Goal: Task Accomplishment & Management: Manage account settings

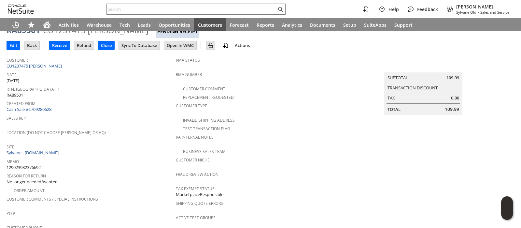
scroll to position [40, 0]
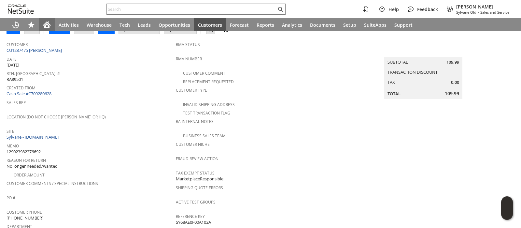
click at [46, 28] on icon "Home" at bounding box center [46, 25] width 5 height 5
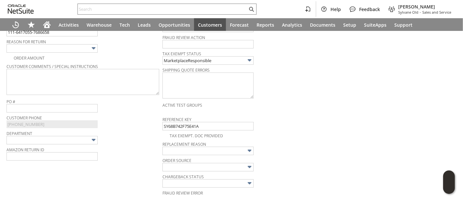
scroll to position [194, 0]
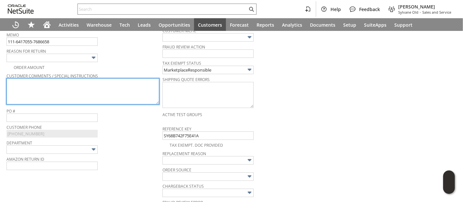
click at [124, 90] on textarea at bounding box center [83, 91] width 153 height 26
paste textarea "I brought wrong volt need to return to purchase correct item"
type textarea "I brought wrong volt need to return to purchase correct item"
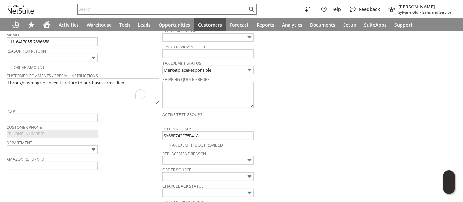
click at [93, 55] on img at bounding box center [93, 57] width 7 height 7
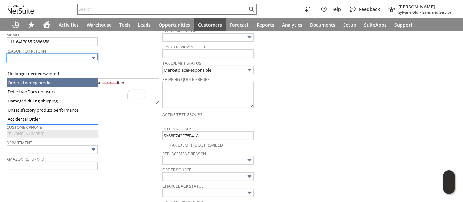
type input "Ordered wrong product"
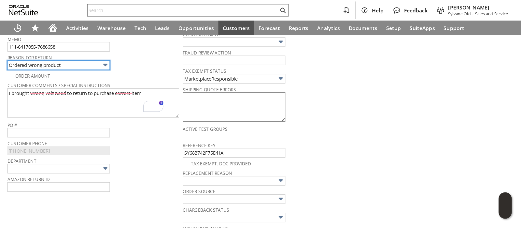
scroll to position [0, 0]
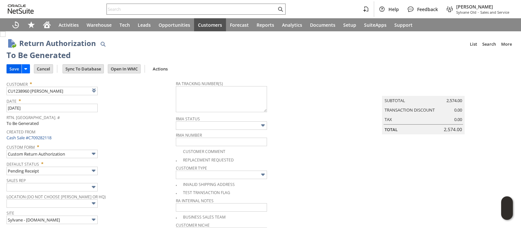
click at [11, 68] on input "Save" at bounding box center [14, 68] width 15 height 8
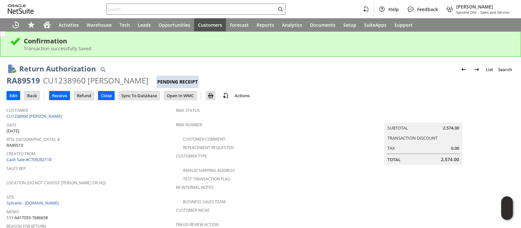
click at [29, 82] on div "RA89519" at bounding box center [24, 80] width 34 height 10
copy div "RA89519"
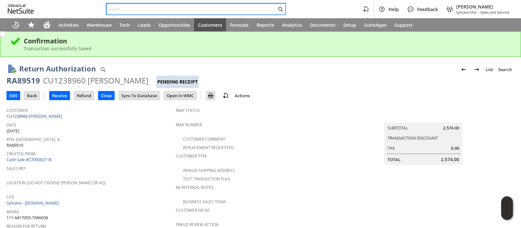
click at [236, 8] on input "text" at bounding box center [192, 9] width 170 height 8
paste input "113-8930320-3346602"
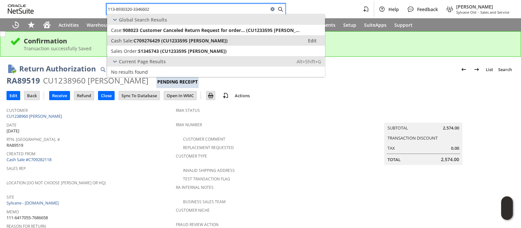
type input "113-8930320-3346602"
click at [197, 36] on link "Cash Sale: C709276429 (CU1233595 Simon Koo) Edit" at bounding box center [216, 40] width 218 height 10
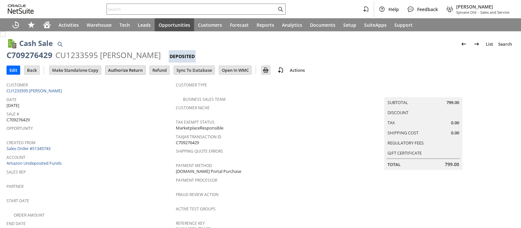
click at [118, 70] on input "Authorize Return" at bounding box center [125, 70] width 40 height 8
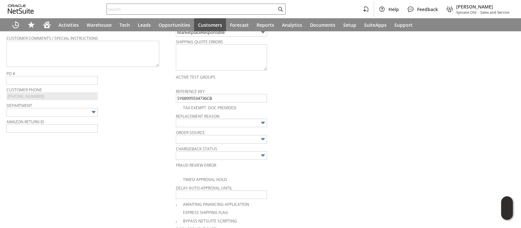
scroll to position [205, 0]
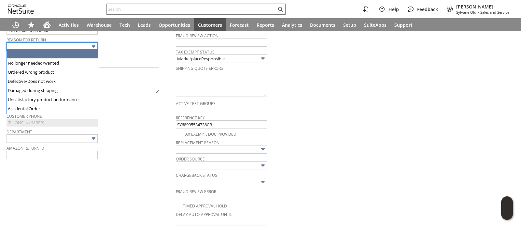
click at [90, 46] on img at bounding box center [93, 46] width 7 height 7
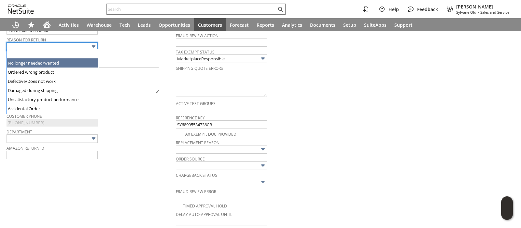
type input "No longer needed/wanted"
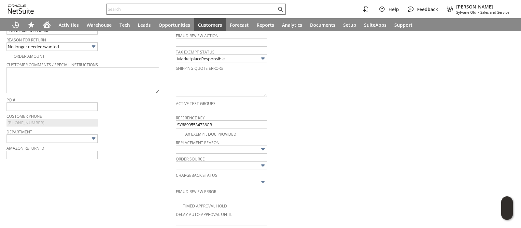
click at [121, 52] on div "Order Amount" at bounding box center [91, 55] width 169 height 8
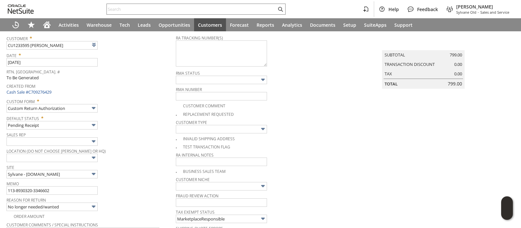
scroll to position [0, 0]
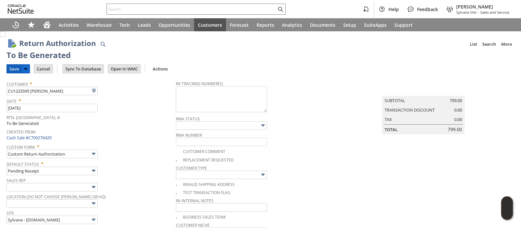
click at [15, 68] on input "Save" at bounding box center [14, 68] width 15 height 8
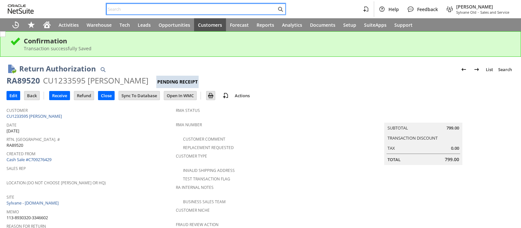
click at [192, 9] on input "text" at bounding box center [192, 9] width 170 height 8
paste input "113-7280092-5335421"
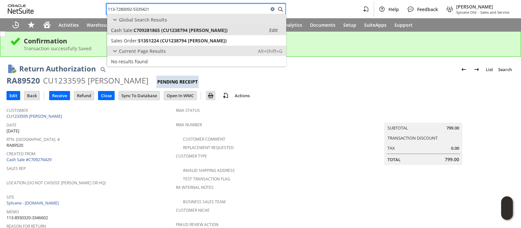
type input "113-7280092-5335421"
click at [182, 29] on span "C709281865 (CU1238794 [PERSON_NAME])" at bounding box center [180, 30] width 94 height 6
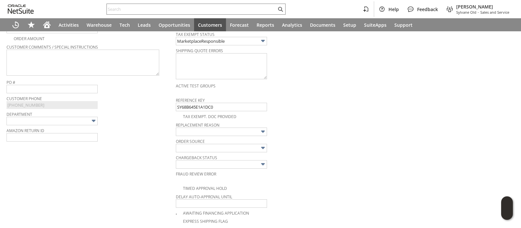
scroll to position [177, 0]
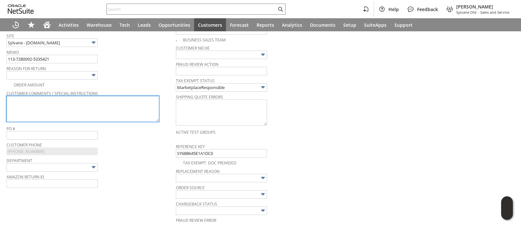
click at [126, 106] on textarea at bounding box center [83, 109] width 153 height 26
paste textarea "Wrong size doesn’t fit equipment"
type textarea "Wrong size doesn’t fit equipment"
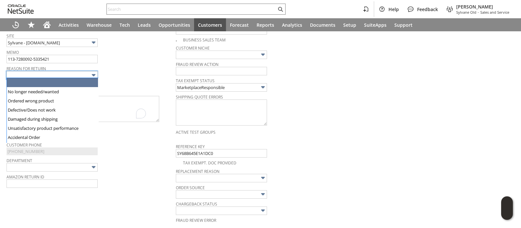
click at [94, 73] on img at bounding box center [93, 74] width 7 height 7
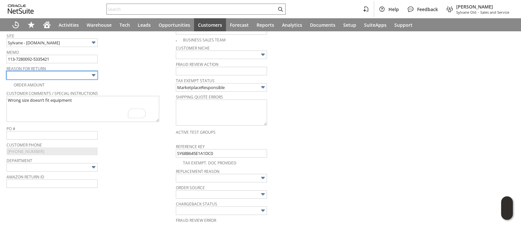
click at [95, 74] on img at bounding box center [93, 74] width 7 height 7
click at [93, 75] on img at bounding box center [93, 74] width 7 height 7
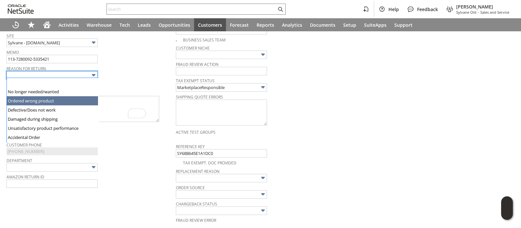
scroll to position [46, 0]
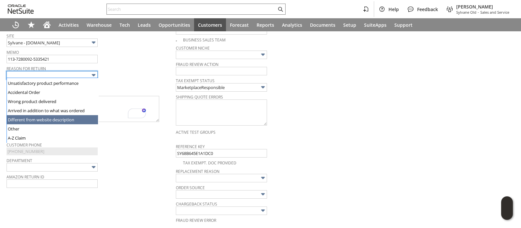
type input "Different from website description"
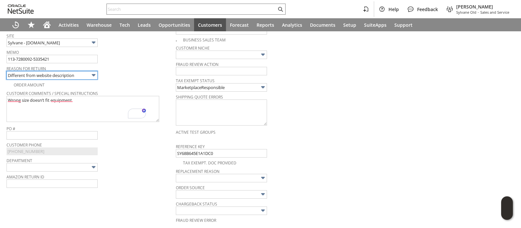
scroll to position [0, 0]
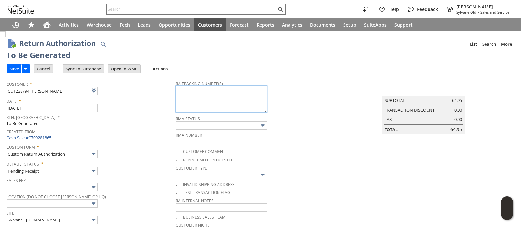
click at [189, 94] on textarea at bounding box center [221, 99] width 91 height 26
paste textarea "1ZR0960D9083002176"
type textarea "1ZR0960D9083002176"
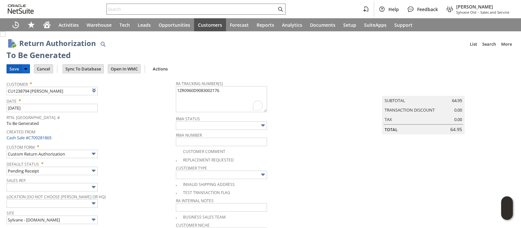
click at [14, 70] on input "Save" at bounding box center [14, 68] width 15 height 8
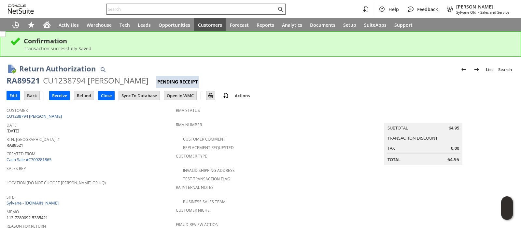
click at [207, 12] on input "text" at bounding box center [192, 9] width 170 height 8
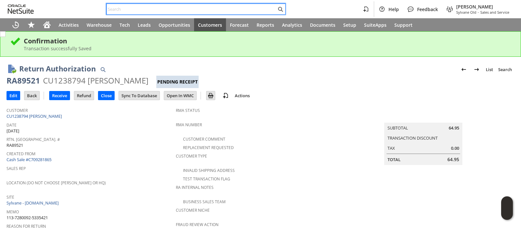
paste input "111-8432341-0829068"
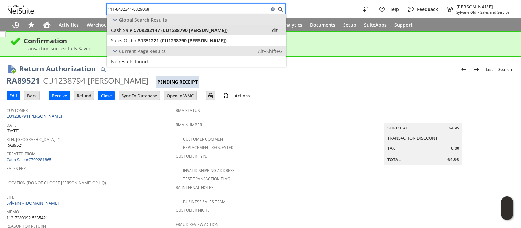
type input "111-8432341-0829068"
click at [204, 29] on span "C709282147 (CU1238790 Brandon Stone)" at bounding box center [180, 30] width 94 height 6
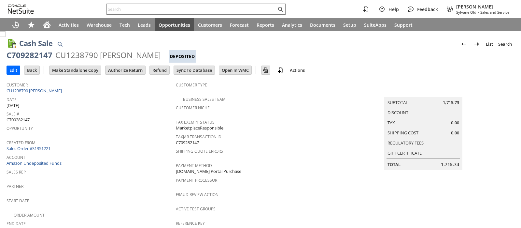
click at [130, 70] on input "Authorize Return" at bounding box center [125, 70] width 40 height 8
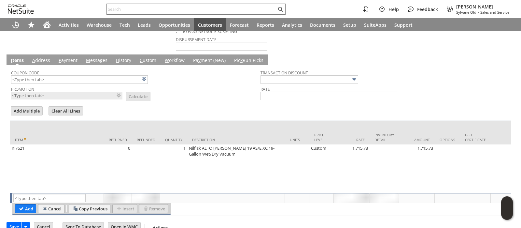
scroll to position [105, 0]
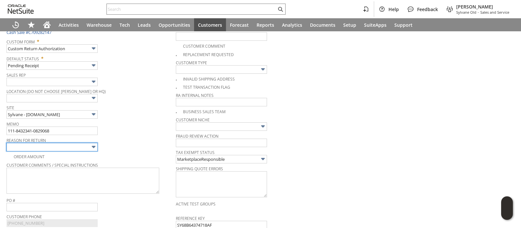
click at [88, 147] on input "text" at bounding box center [52, 147] width 91 height 8
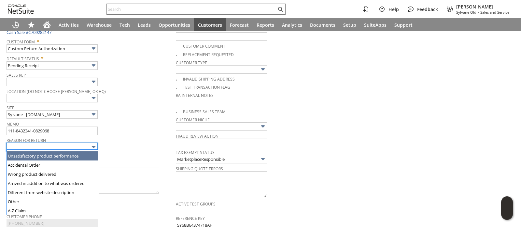
scroll to position [46, 0]
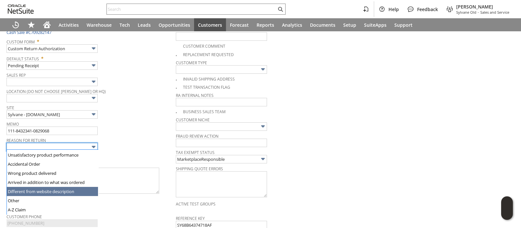
type input "Different from website description"
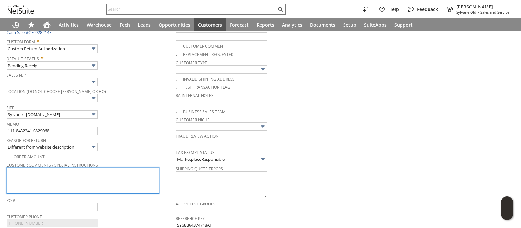
click at [72, 181] on textarea at bounding box center [83, 180] width 153 height 26
paste textarea "This does not match the description. This is a dry vacuum only. Theres no disch…"
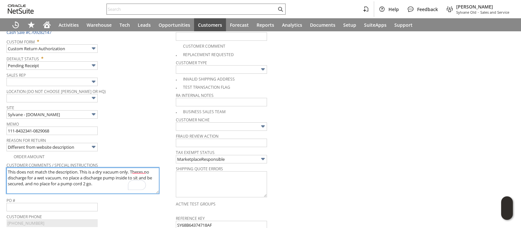
type textarea "This does not match the description. This is a dry vacuum only. Theres no disch…"
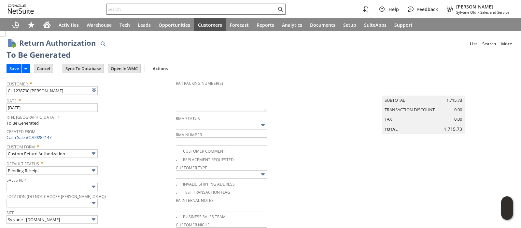
scroll to position [0, 0]
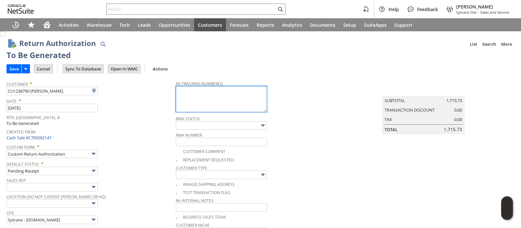
click at [231, 91] on textarea at bounding box center [221, 99] width 91 height 26
paste textarea "1ZR0960D9082981110"
type textarea "1ZR0960D9082981110"
click at [13, 67] on input "Save" at bounding box center [14, 68] width 15 height 8
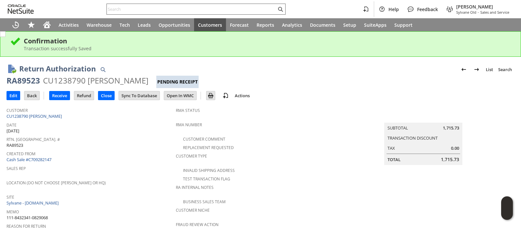
click at [231, 10] on input "text" at bounding box center [192, 9] width 170 height 8
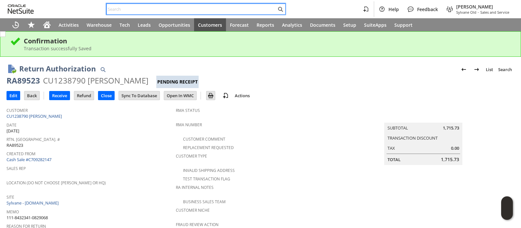
paste input "111-6417055-7686658"
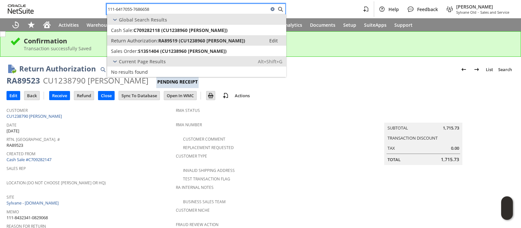
type input "111-6417055-7686658"
click at [214, 37] on span "RA89519 (CU1238960 Damon Smith)" at bounding box center [201, 40] width 87 height 6
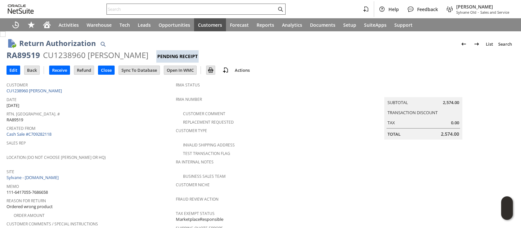
click at [224, 6] on input "text" at bounding box center [192, 9] width 170 height 8
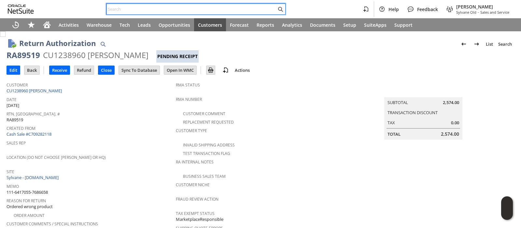
paste input "113-3628052-4158646"
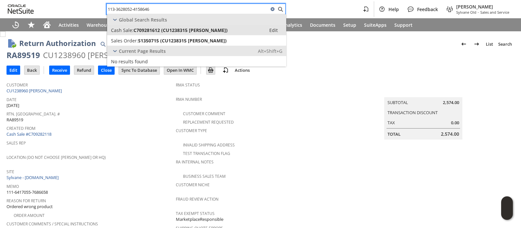
type input "113-3628052-4158646"
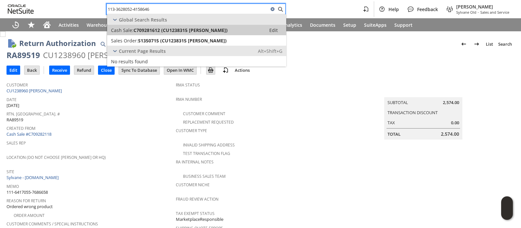
click at [208, 28] on span "C709281612 (CU1238315 James G Bryant)" at bounding box center [180, 30] width 94 height 6
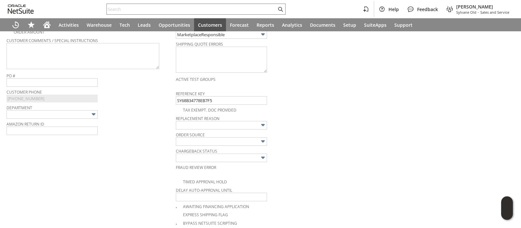
scroll to position [212, 0]
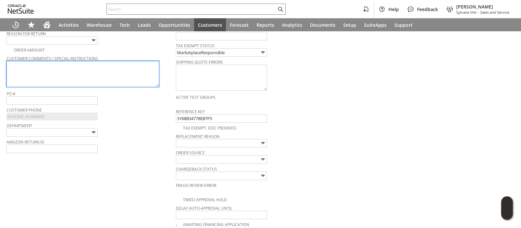
click at [124, 76] on textarea at bounding box center [83, 74] width 153 height 26
paste textarea "I installed 2 aaa batteries and the display does not light up, not even when yo…"
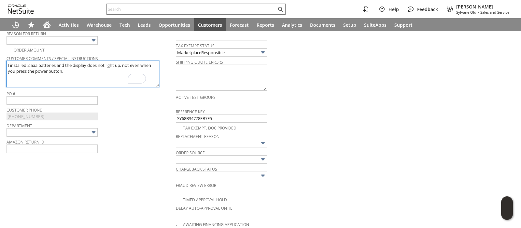
type textarea "I installed 2 aaa batteries and the display does not light up, not even when yo…"
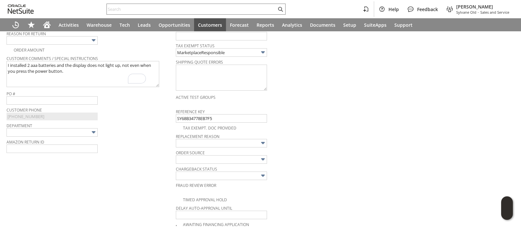
click at [92, 41] on img at bounding box center [93, 39] width 7 height 7
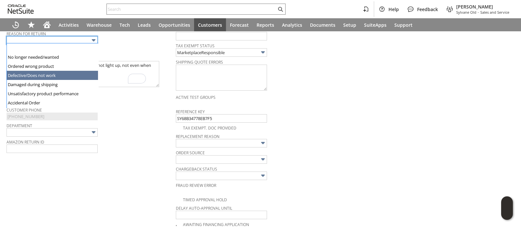
type input "Defective/Does not work"
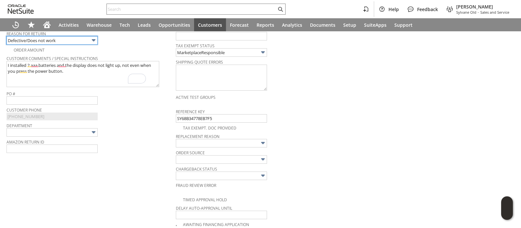
scroll to position [0, 0]
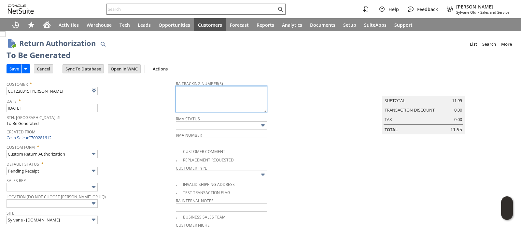
click at [234, 99] on textarea at bounding box center [221, 99] width 91 height 26
paste textarea "9302010949890181296555"
type textarea "9302010949890181296555"
click at [9, 68] on input "Save" at bounding box center [14, 68] width 15 height 8
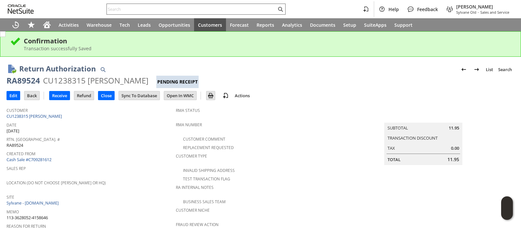
click at [199, 7] on input "text" at bounding box center [192, 9] width 170 height 8
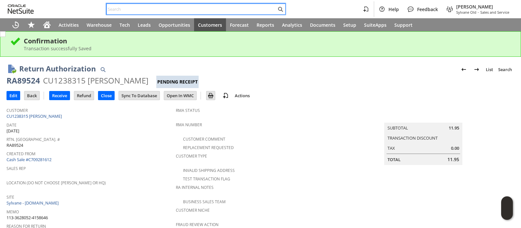
paste input "113-2200616-7706613"
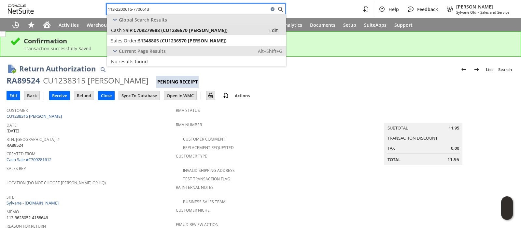
type input "113-2200616-7706613"
click at [184, 31] on span "C709279688 (CU1236570 Monica Gallegos)" at bounding box center [180, 30] width 94 height 6
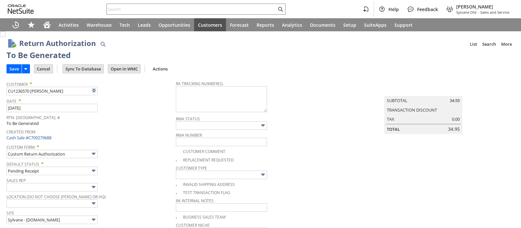
type input "Add"
type input "Copy Previous"
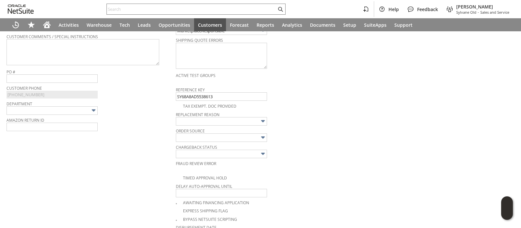
scroll to position [217, 0]
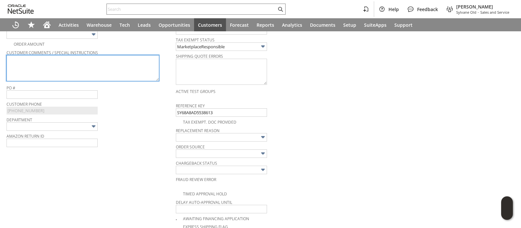
click at [116, 70] on textarea at bounding box center [83, 68] width 153 height 26
paste textarea "Wrong item doesn’t work"
type textarea "Wrong item doesn’t work"
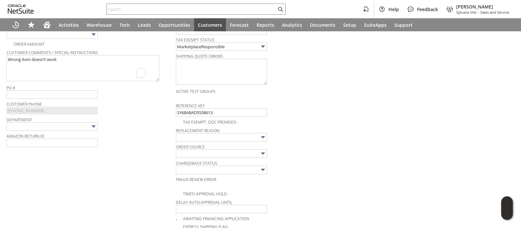
click at [92, 35] on img at bounding box center [93, 34] width 7 height 7
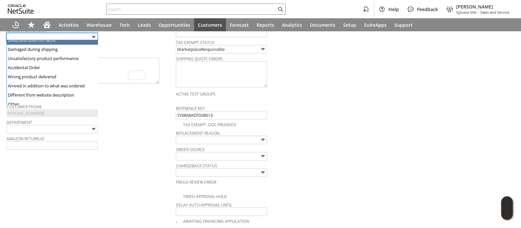
scroll to position [46, 0]
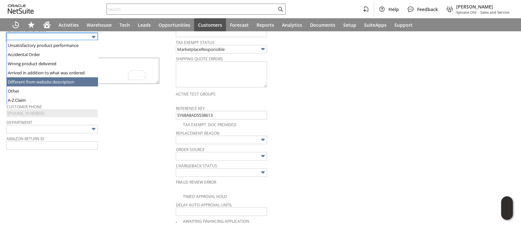
type input "Different from website description"
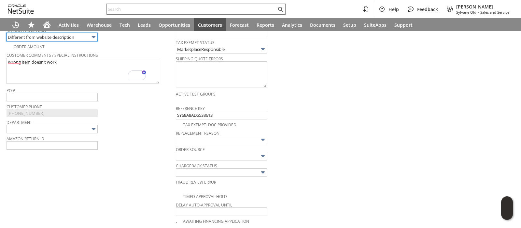
scroll to position [0, 0]
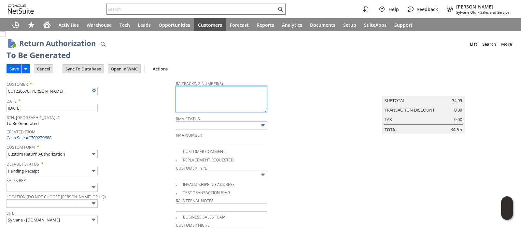
click at [211, 98] on textarea at bounding box center [221, 99] width 91 height 26
paste textarea "9302010949890181292915"
type textarea "9302010949890181292915"
click at [16, 69] on input "Save" at bounding box center [14, 68] width 15 height 8
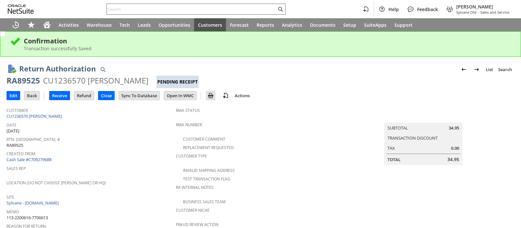
click at [192, 10] on input "text" at bounding box center [192, 9] width 170 height 8
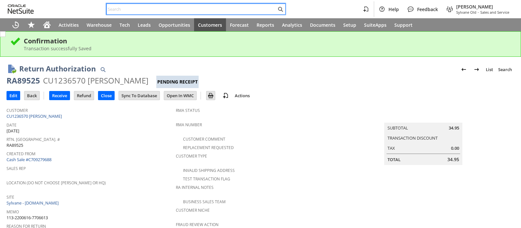
paste input "113-5586601-8569042"
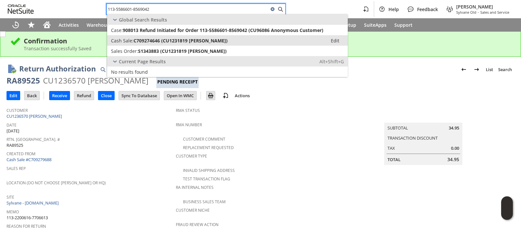
type input "113-5586601-8569042"
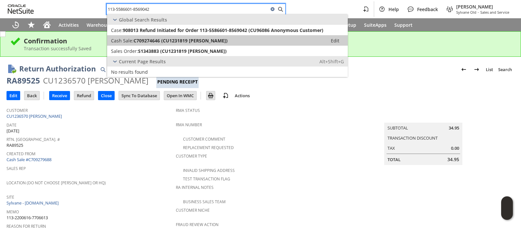
click at [185, 37] on span "C709274646 (CU1231819 ED CLEMENTS)" at bounding box center [180, 40] width 94 height 6
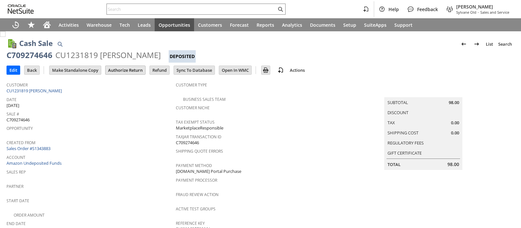
click at [137, 68] on input "Authorize Return" at bounding box center [125, 70] width 40 height 8
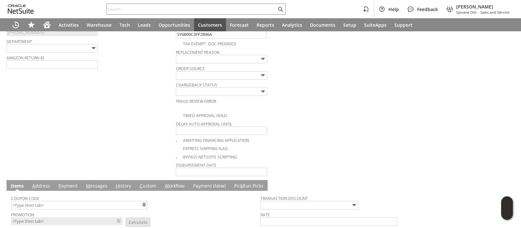
scroll to position [173, 0]
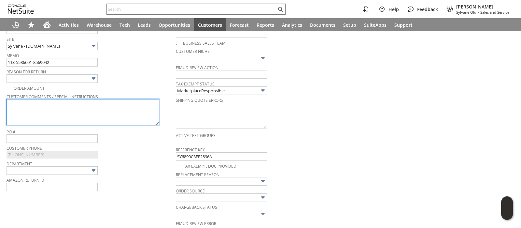
click at [128, 104] on textarea at bounding box center [83, 112] width 153 height 26
paste textarea "Wrong item"
type textarea "Wrong item"
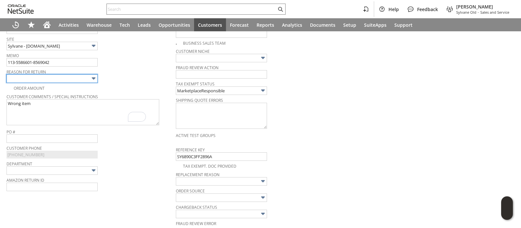
click at [89, 79] on input "text" at bounding box center [52, 78] width 91 height 8
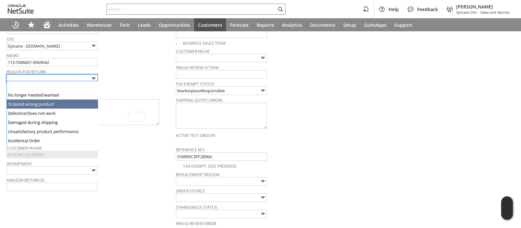
type input "Ordered wrong product"
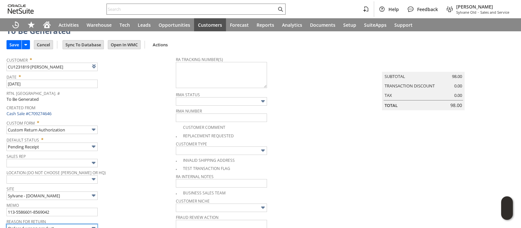
scroll to position [0, 0]
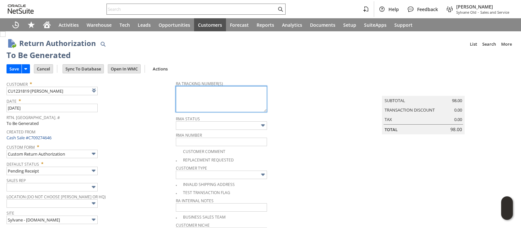
click at [223, 104] on textarea at bounding box center [221, 99] width 91 height 26
paste textarea "1ZR0960D9082788151"
type textarea "1ZR0960D9082788151"
click at [14, 70] on input "Save" at bounding box center [14, 68] width 15 height 8
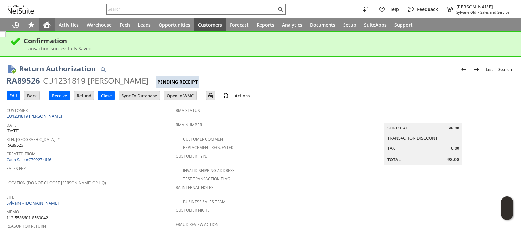
click at [49, 22] on icon "Home" at bounding box center [48, 22] width 1 height 2
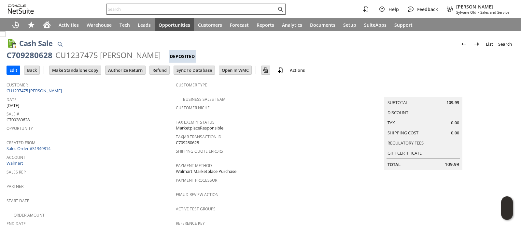
click at [168, 9] on input "text" at bounding box center [192, 9] width 170 height 8
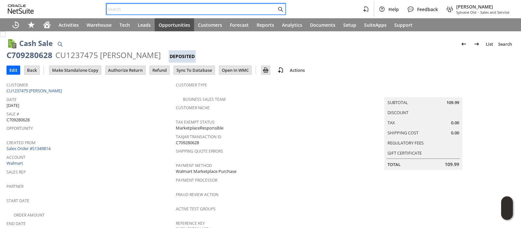
paste input "111-2105098-6927450"
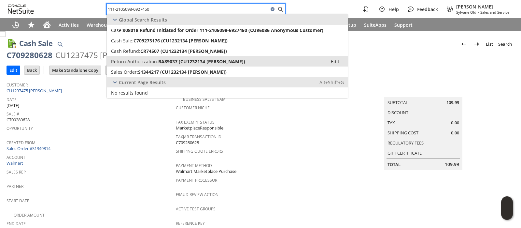
type input "111-2105098-6927450"
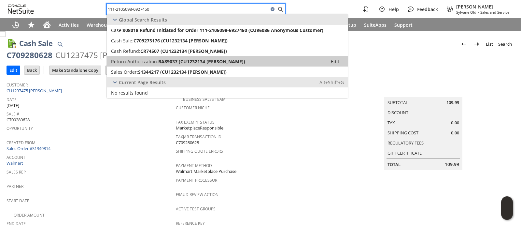
click at [144, 61] on span "Return Authorization:" at bounding box center [134, 61] width 47 height 6
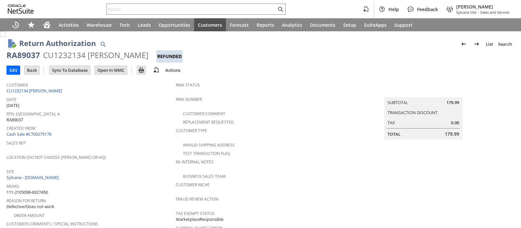
click at [78, 56] on div "CU1232134 [PERSON_NAME]" at bounding box center [95, 55] width 105 height 10
copy div "CU1232134"
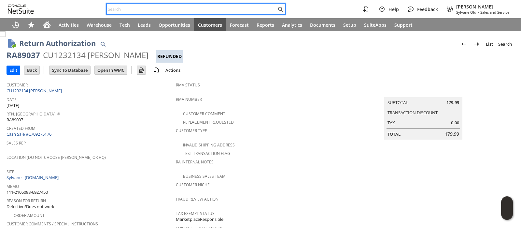
click at [196, 8] on input "text" at bounding box center [192, 9] width 170 height 8
paste input "111-9663857-9849840"
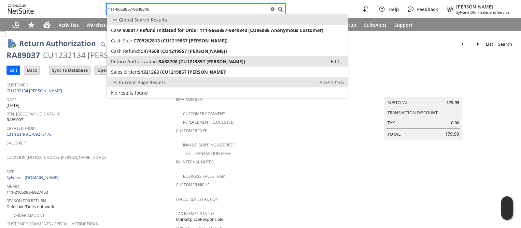
type input "111-9663857-9849840"
click at [184, 63] on span "RA88706 (CU1219857 [PERSON_NAME])" at bounding box center [201, 61] width 87 height 6
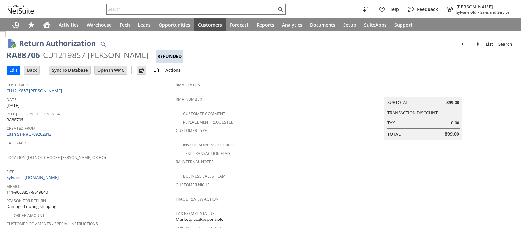
click at [65, 56] on div "CU1219857 [PERSON_NAME]" at bounding box center [95, 55] width 105 height 10
click at [192, 10] on input "text" at bounding box center [192, 9] width 170 height 8
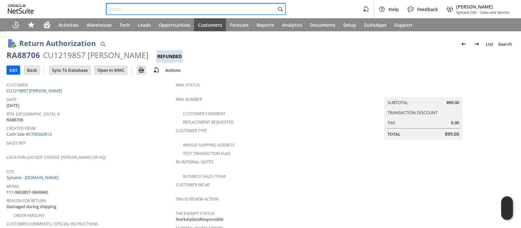
paste input "112-1078801-4718630"
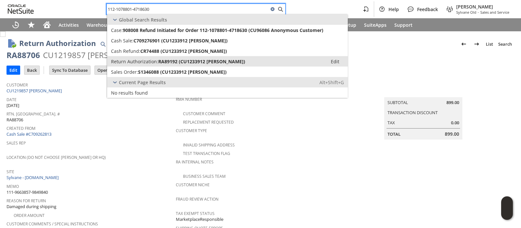
type input "112-1078801-4718630"
click at [164, 59] on span "RA89192 (CU1233912 [PERSON_NAME])" at bounding box center [201, 61] width 87 height 6
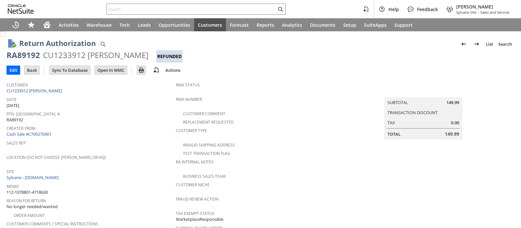
click at [56, 56] on div "CU1233912 [PERSON_NAME]" at bounding box center [95, 55] width 105 height 10
copy div "CU1233912"
click at [197, 12] on input "text" at bounding box center [192, 9] width 170 height 8
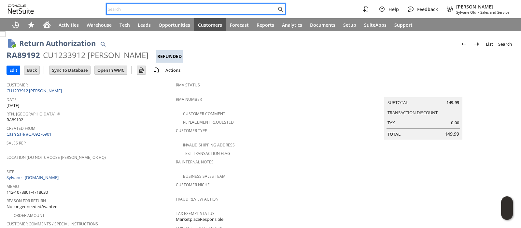
paste input "112-3773884-0057045"
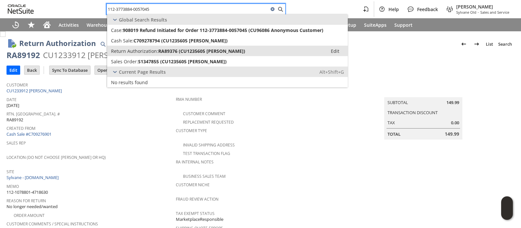
type input "112-3773884-0057045"
click at [174, 52] on span "RA89376 (CU1235605 [PERSON_NAME])" at bounding box center [201, 51] width 87 height 6
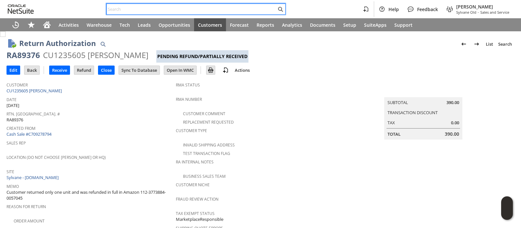
click at [203, 10] on input "text" at bounding box center [192, 9] width 170 height 8
paste input "112-3792717-5073008"
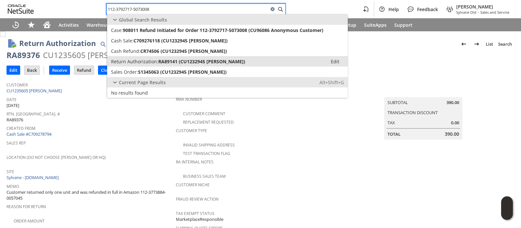
type input "112-3792717-5073008"
click at [162, 57] on link "Return Authorization: RA89141 (CU1232945 Eswar Abbineni) Edit" at bounding box center [227, 61] width 241 height 10
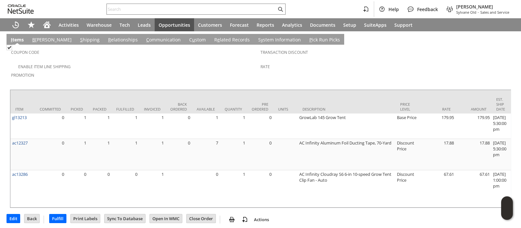
scroll to position [429, 0]
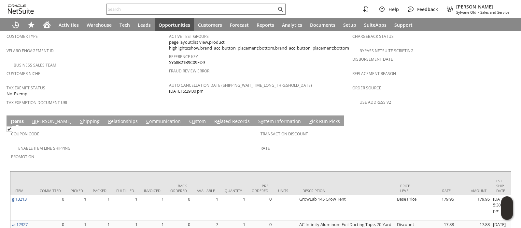
click at [256, 118] on link "S y stem Information" at bounding box center [279, 121] width 46 height 7
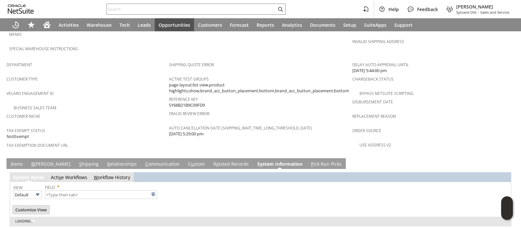
type input "1 to 25 of 98"
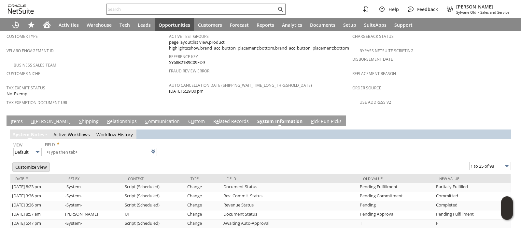
scroll to position [0, 0]
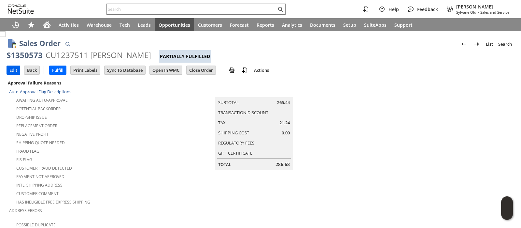
click at [12, 71] on input "Edit" at bounding box center [13, 70] width 13 height 8
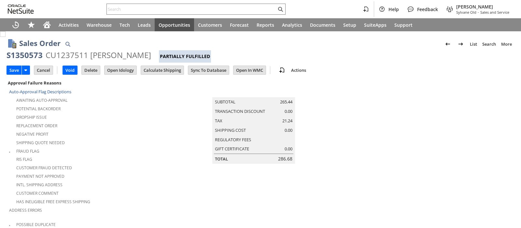
scroll to position [222, 0]
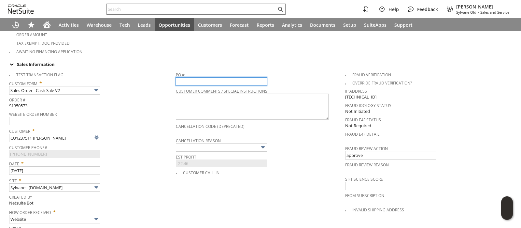
click at [186, 77] on input "text" at bounding box center [221, 81] width 91 height 8
paste input "520931"
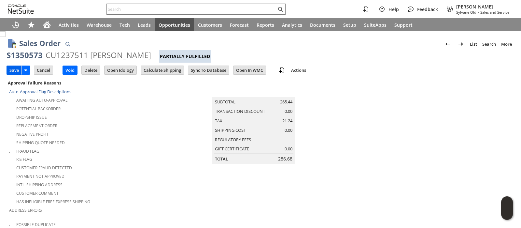
type input "520931"
click at [10, 66] on input "Save" at bounding box center [14, 70] width 15 height 8
